Goal: Task Accomplishment & Management: Use online tool/utility

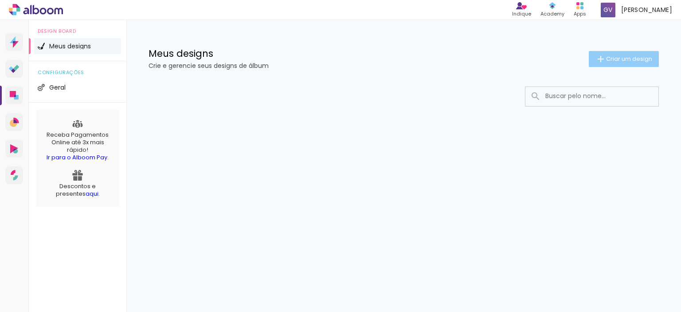
click at [633, 58] on span "Criar um design" at bounding box center [629, 59] width 46 height 6
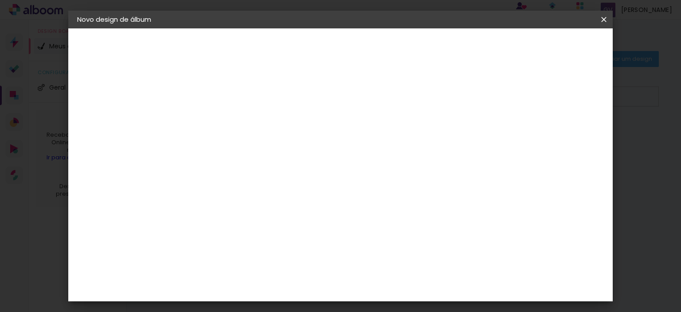
click at [222, 121] on input at bounding box center [222, 119] width 0 height 14
type input "Rachael e [PERSON_NAME]"
type paper-input "Rachael e [PERSON_NAME]"
click at [0, 0] on slot "Avançar" at bounding box center [0, 0] width 0 height 0
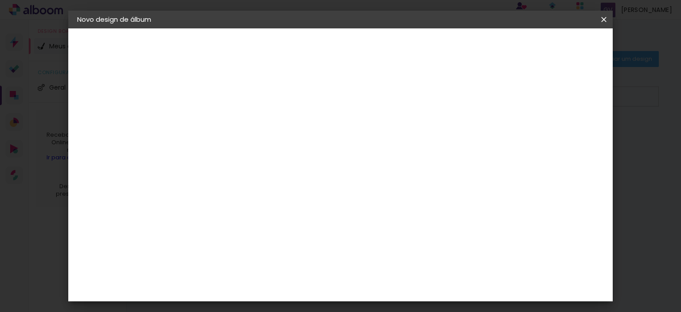
click at [280, 120] on input at bounding box center [245, 124] width 90 height 11
type input "g"
type input "fa"
drag, startPoint x: 213, startPoint y: 172, endPoint x: 197, endPoint y: 171, distance: 16.0
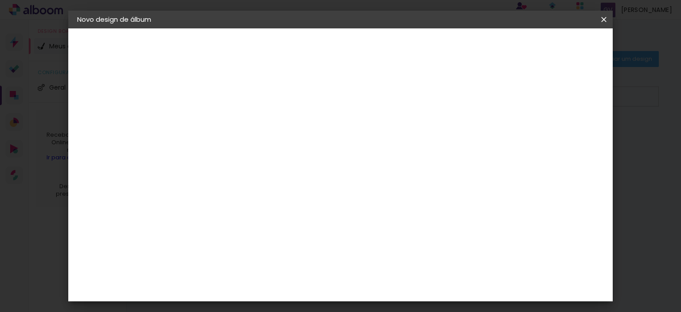
click at [197, 171] on paper-input-container "fa" at bounding box center [236, 169] width 78 height 20
click at [388, 140] on paper-item "Tamanho Livre" at bounding box center [345, 135] width 85 height 20
click at [0, 0] on slot "Tamanho Livre" at bounding box center [0, 0] width 0 height 0
click at [0, 0] on slot "Avançar" at bounding box center [0, 0] width 0 height 0
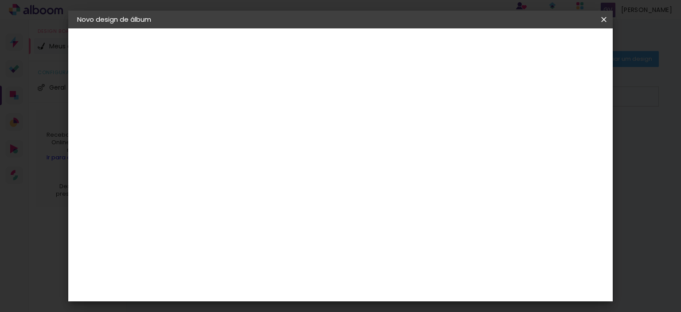
click at [548, 47] on span "Iniciar design" at bounding box center [528, 47] width 40 height 6
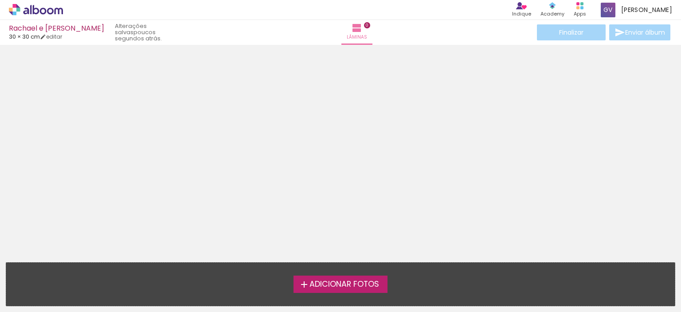
drag, startPoint x: 351, startPoint y: 134, endPoint x: 340, endPoint y: 160, distance: 28.6
click at [347, 149] on div at bounding box center [340, 150] width 681 height 205
click at [325, 283] on span "Adicionar Fotos" at bounding box center [344, 284] width 70 height 8
click at [0, 0] on input "file" at bounding box center [0, 0] width 0 height 0
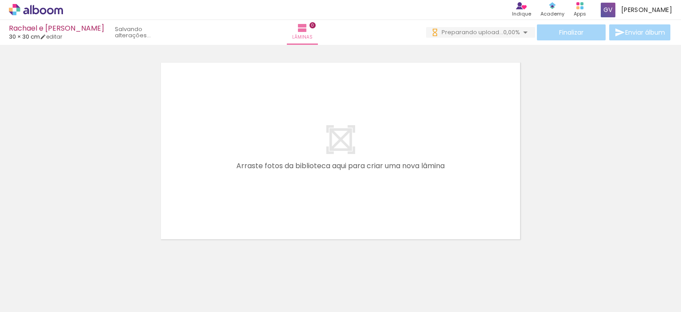
click at [105, 286] on div at bounding box center [89, 281] width 44 height 22
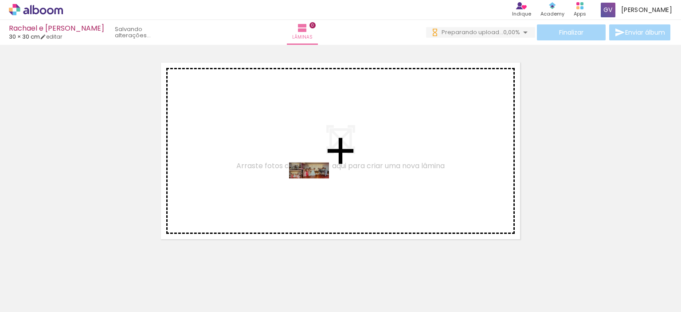
drag, startPoint x: 105, startPoint y: 290, endPoint x: 316, endPoint y: 187, distance: 235.1
click at [316, 187] on quentale-workspace at bounding box center [340, 156] width 681 height 312
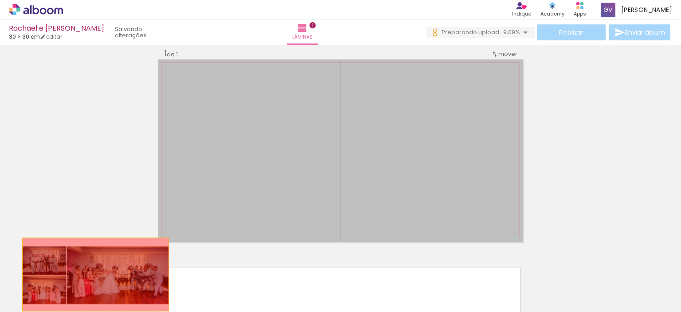
drag, startPoint x: 364, startPoint y: 133, endPoint x: 90, endPoint y: 281, distance: 311.4
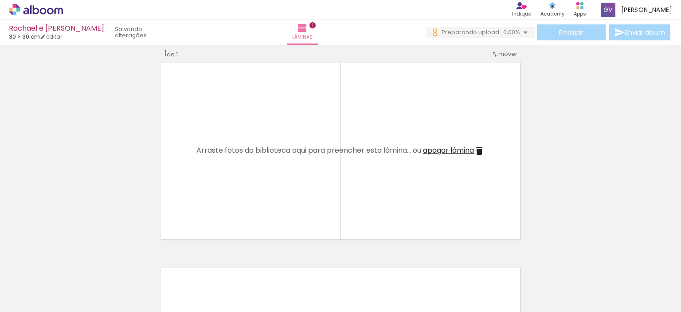
click at [68, 263] on iron-icon at bounding box center [69, 263] width 9 height 9
click at [70, 264] on iron-icon at bounding box center [69, 263] width 9 height 9
click at [68, 261] on iron-icon at bounding box center [69, 263] width 9 height 9
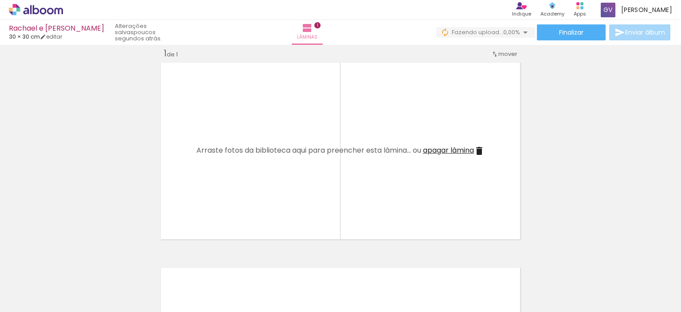
click at [569, 263] on iron-icon at bounding box center [565, 263] width 9 height 9
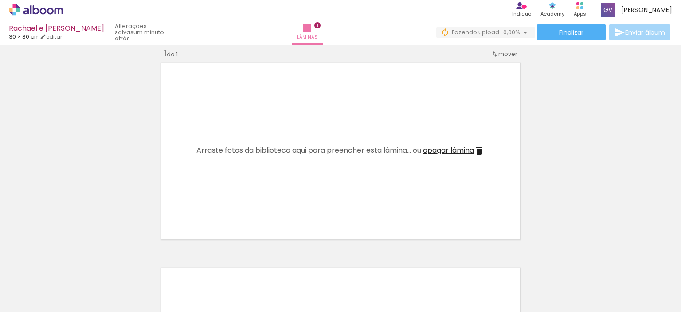
click at [250, 128] on quentale-layouter at bounding box center [340, 150] width 365 height 183
click at [465, 103] on quentale-layouter at bounding box center [340, 150] width 365 height 183
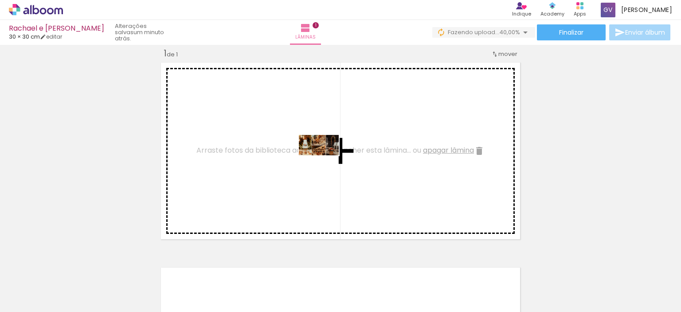
drag, startPoint x: 86, startPoint y: 287, endPoint x: 325, endPoint y: 161, distance: 270.2
click at [325, 161] on quentale-workspace at bounding box center [340, 156] width 681 height 312
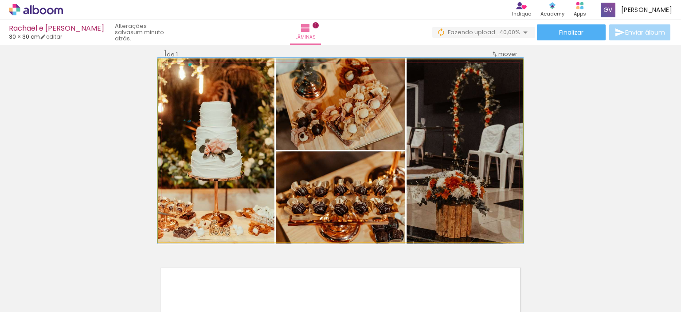
click at [477, 153] on quentale-photo at bounding box center [340, 150] width 365 height 183
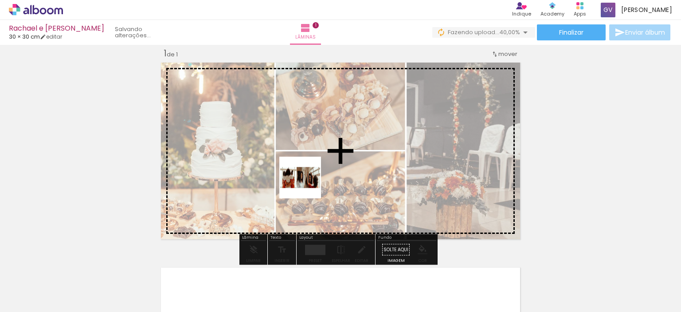
drag, startPoint x: 145, startPoint y: 285, endPoint x: 543, endPoint y: 111, distance: 433.3
click at [352, 161] on quentale-workspace at bounding box center [340, 156] width 681 height 312
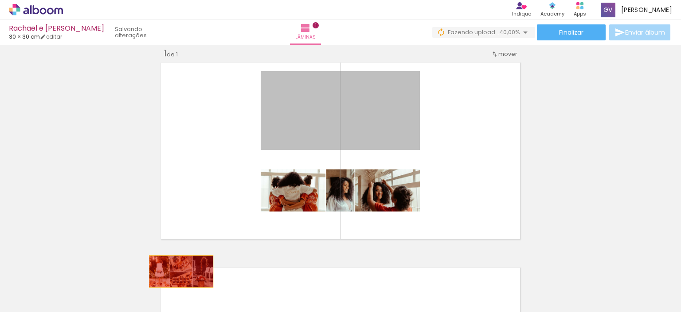
drag, startPoint x: 359, startPoint y: 127, endPoint x: 253, endPoint y: 207, distance: 133.2
click at [176, 269] on quentale-workspace at bounding box center [340, 156] width 681 height 312
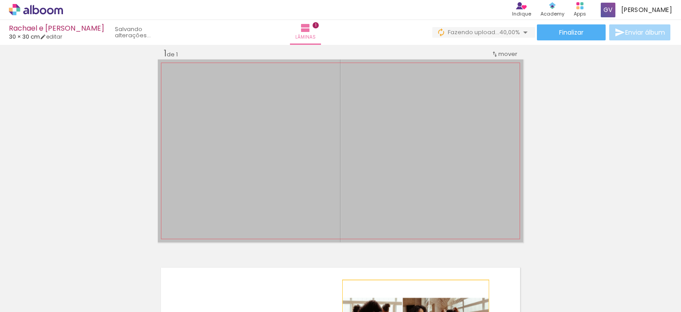
drag, startPoint x: 453, startPoint y: 170, endPoint x: 383, endPoint y: 328, distance: 172.6
click at [383, 311] on html "link( href="../../bower_components/polymer/polymer.html" rel="import" ) picture…" at bounding box center [340, 156] width 681 height 312
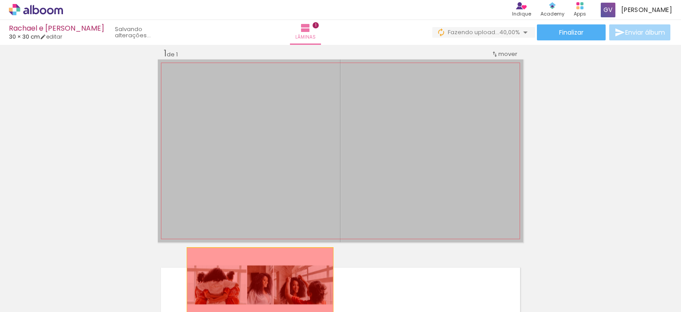
drag, startPoint x: 348, startPoint y: 125, endPoint x: 257, endPoint y: 284, distance: 182.9
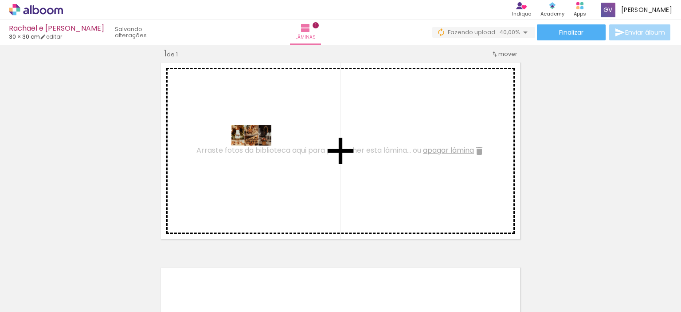
drag, startPoint x: 84, startPoint y: 282, endPoint x: 258, endPoint y: 152, distance: 217.2
click at [258, 152] on quentale-workspace at bounding box center [340, 156] width 681 height 312
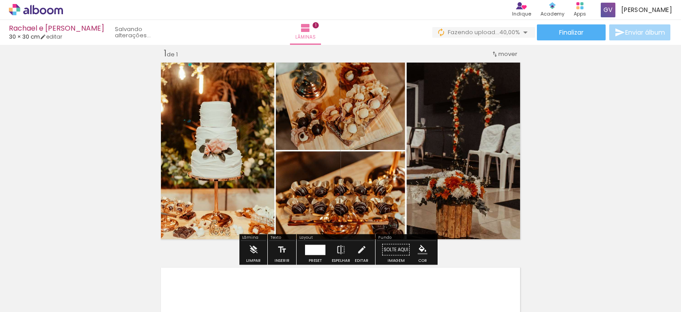
click at [44, 298] on span "Adicionar Fotos" at bounding box center [31, 300] width 27 height 10
click at [0, 0] on input "file" at bounding box center [0, 0] width 0 height 0
click at [601, 119] on div "Inserir lâmina 1 de 1" at bounding box center [340, 242] width 681 height 410
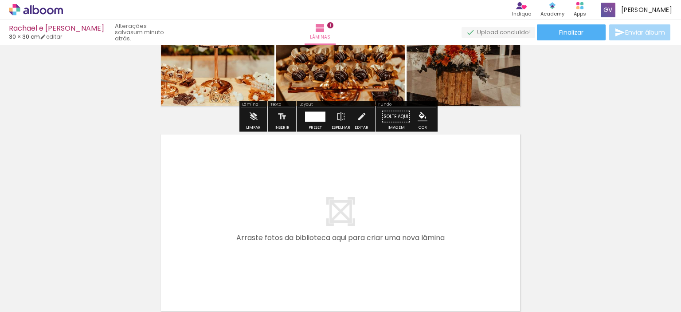
scroll to position [188, 0]
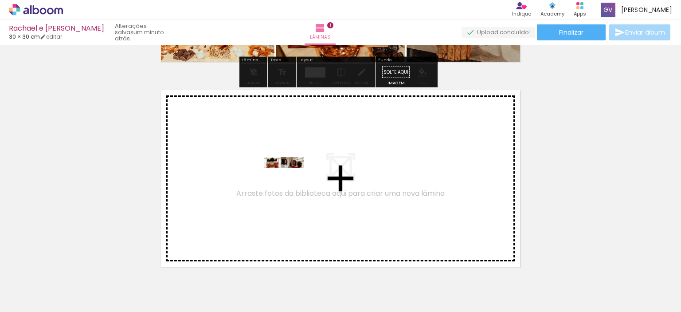
drag, startPoint x: 137, startPoint y: 276, endPoint x: 291, endPoint y: 179, distance: 182.5
click at [291, 179] on quentale-workspace at bounding box center [340, 156] width 681 height 312
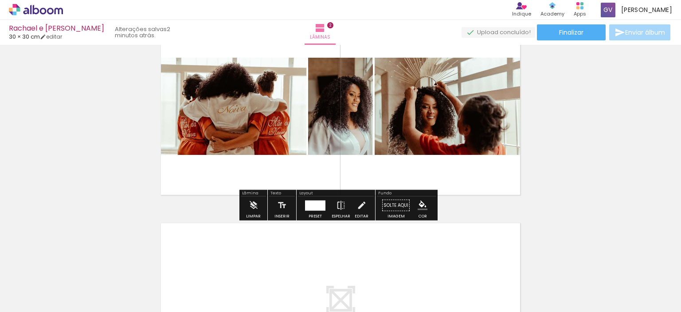
scroll to position [393, 0]
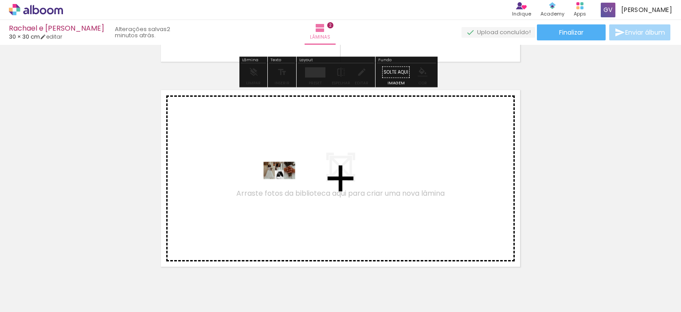
drag, startPoint x: 188, startPoint y: 278, endPoint x: 525, endPoint y: 77, distance: 393.0
click at [293, 180] on quentale-workspace at bounding box center [340, 156] width 681 height 312
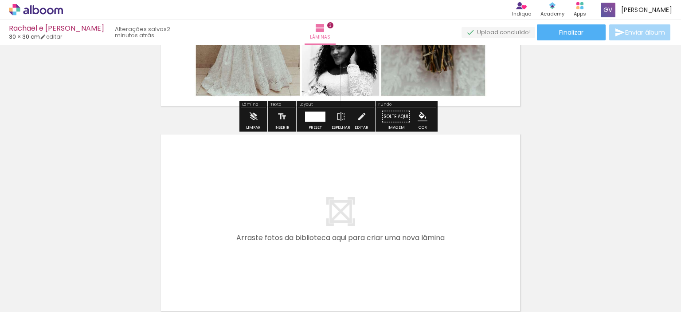
scroll to position [598, 0]
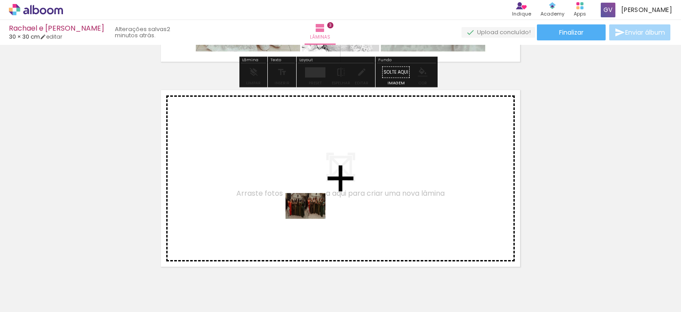
drag, startPoint x: 236, startPoint y: 277, endPoint x: 325, endPoint y: 203, distance: 115.6
click at [325, 203] on quentale-workspace at bounding box center [340, 156] width 681 height 312
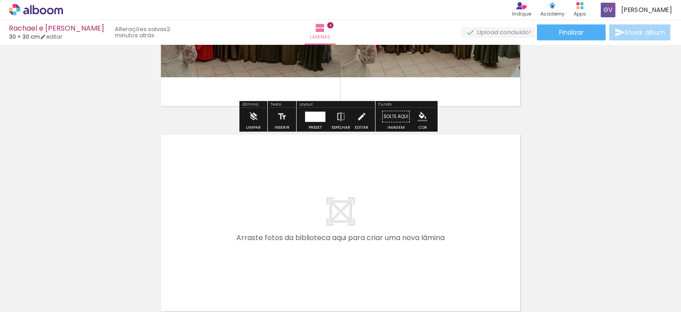
scroll to position [803, 0]
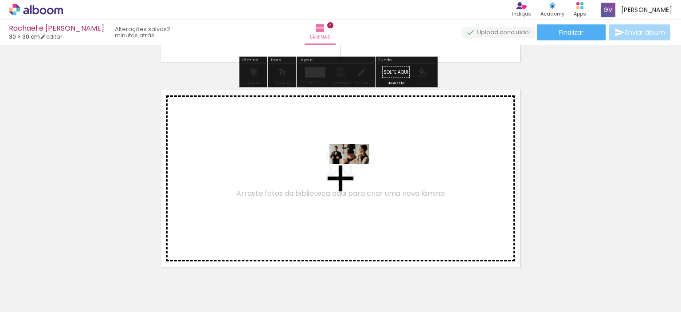
drag, startPoint x: 280, startPoint y: 281, endPoint x: 356, endPoint y: 170, distance: 134.3
click at [356, 170] on quentale-workspace at bounding box center [340, 156] width 681 height 312
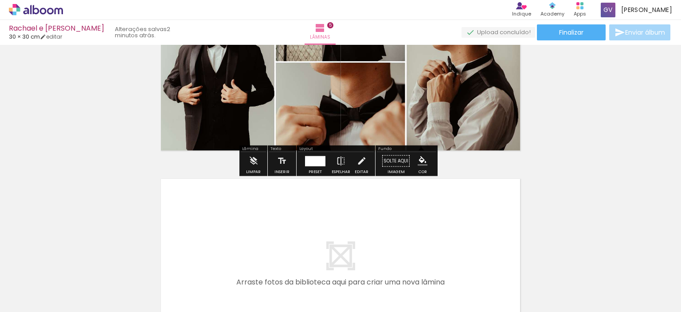
scroll to position [963, 0]
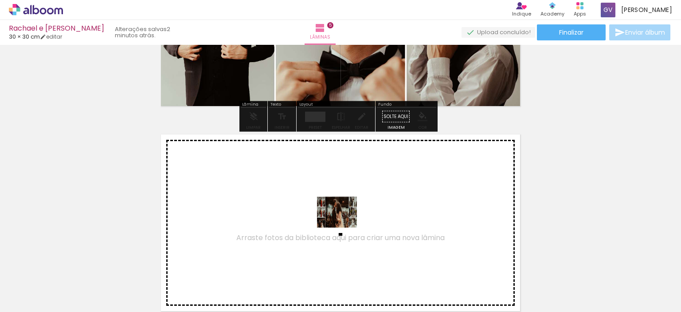
drag, startPoint x: 339, startPoint y: 277, endPoint x: 344, endPoint y: 216, distance: 61.8
click at [344, 216] on quentale-workspace at bounding box center [340, 156] width 681 height 312
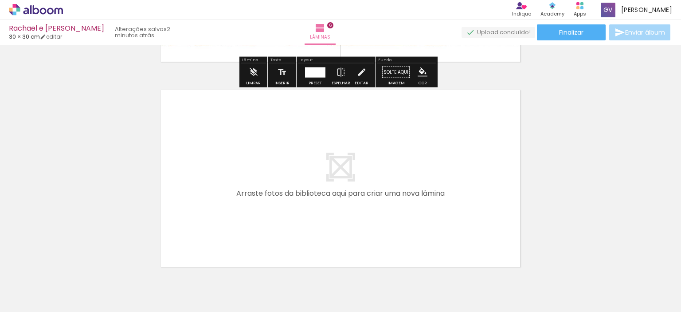
scroll to position [1256, 0]
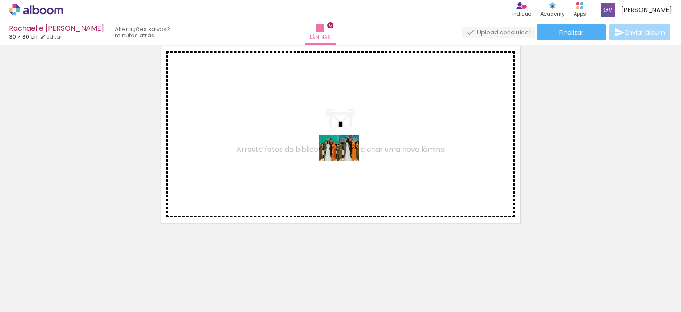
drag, startPoint x: 379, startPoint y: 285, endPoint x: 408, endPoint y: 142, distance: 145.3
click at [345, 150] on quentale-workspace at bounding box center [340, 156] width 681 height 312
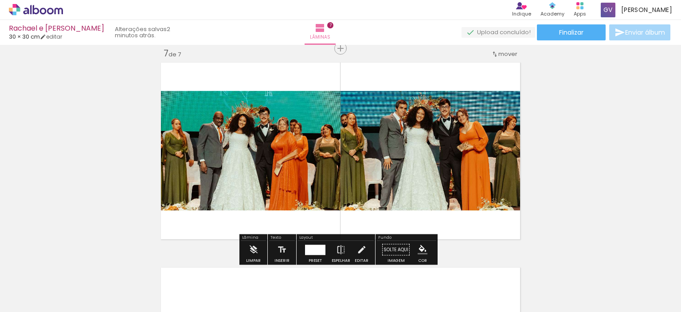
scroll to position [1328, 0]
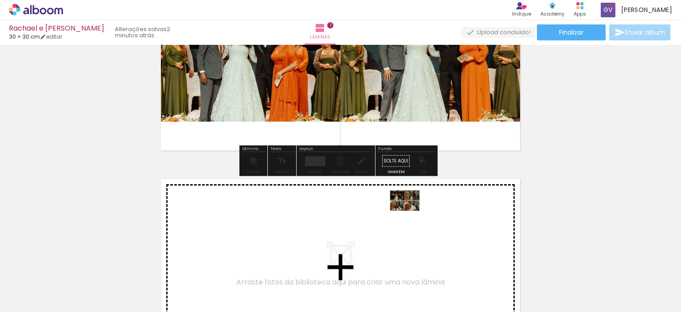
drag, startPoint x: 431, startPoint y: 289, endPoint x: 411, endPoint y: 217, distance: 74.8
click at [411, 217] on quentale-workspace at bounding box center [340, 156] width 681 height 312
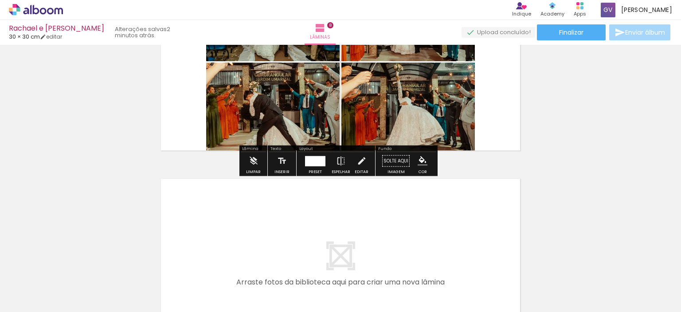
scroll to position [1578, 0]
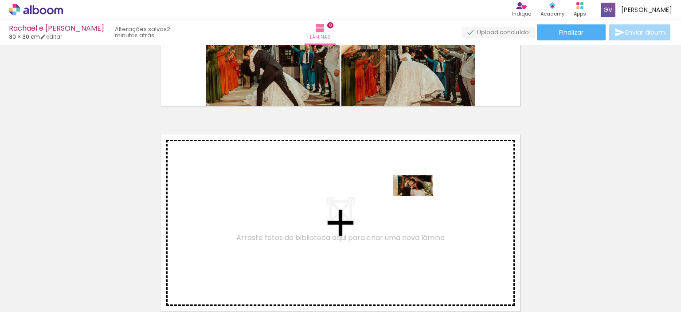
drag, startPoint x: 497, startPoint y: 281, endPoint x: 414, endPoint y: 198, distance: 117.9
click at [414, 198] on quentale-workspace at bounding box center [340, 156] width 681 height 312
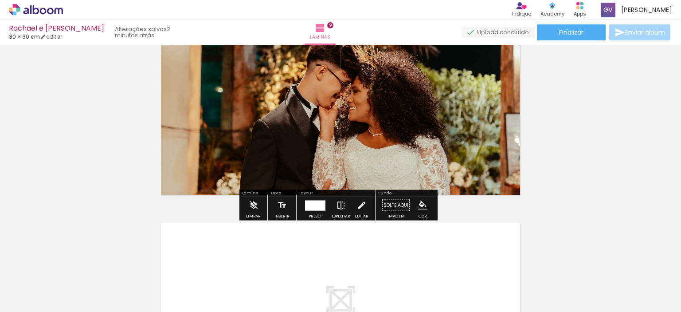
scroll to position [1738, 0]
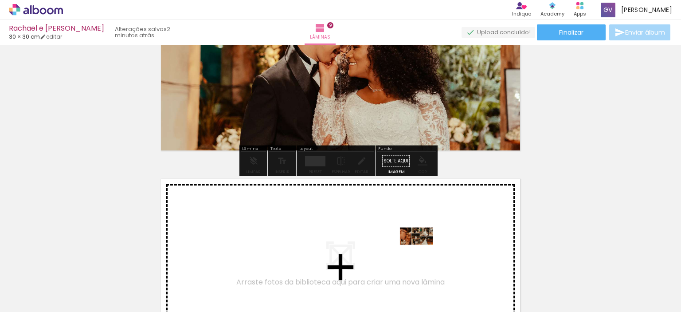
drag, startPoint x: 539, startPoint y: 283, endPoint x: 415, endPoint y: 247, distance: 129.2
click at [415, 247] on quentale-workspace at bounding box center [340, 156] width 681 height 312
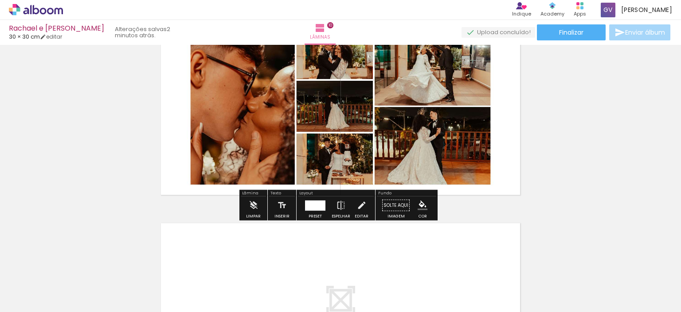
scroll to position [1943, 0]
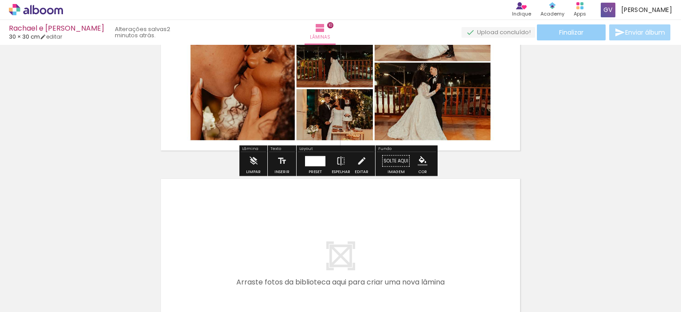
click at [582, 27] on paper-button "Finalizar" at bounding box center [571, 32] width 69 height 16
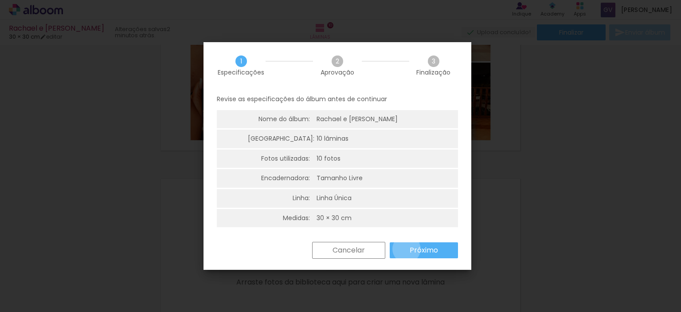
click at [406, 249] on paper-button "Próximo" at bounding box center [424, 250] width 68 height 16
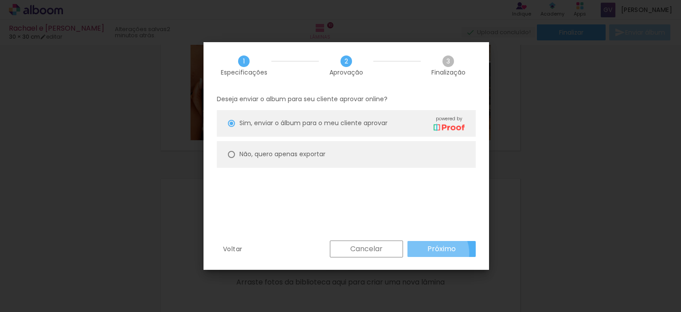
click at [0, 0] on slot "Próximo" at bounding box center [0, 0] width 0 height 0
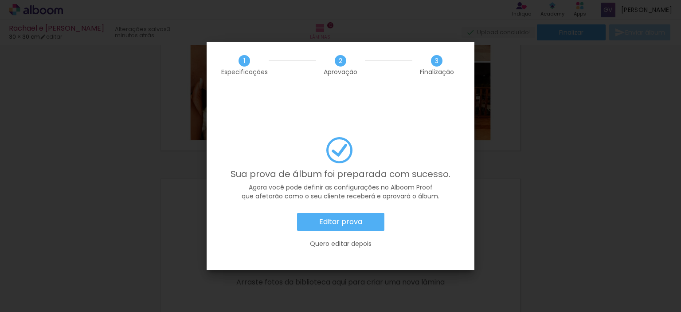
click at [0, 0] on slot "Editar prova" at bounding box center [0, 0] width 0 height 0
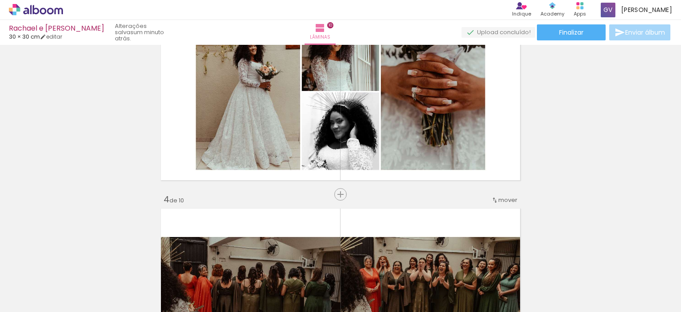
scroll to position [214, 0]
